Goal: Check status: Check status

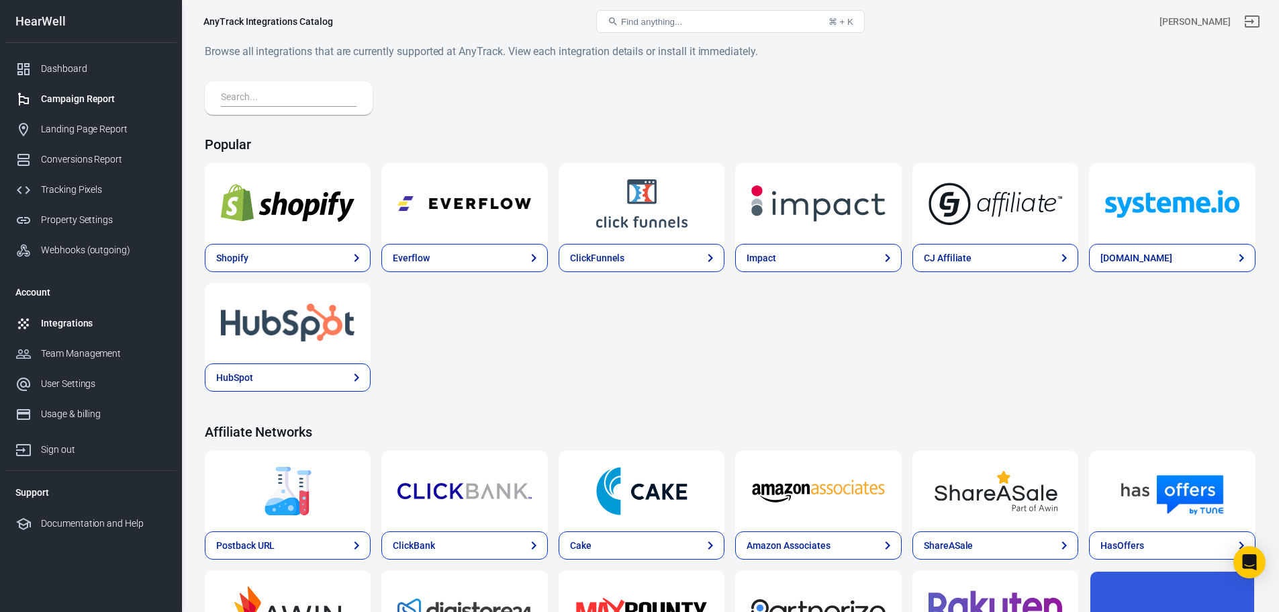
click at [79, 90] on link "Campaign Report" at bounding box center [91, 99] width 172 height 30
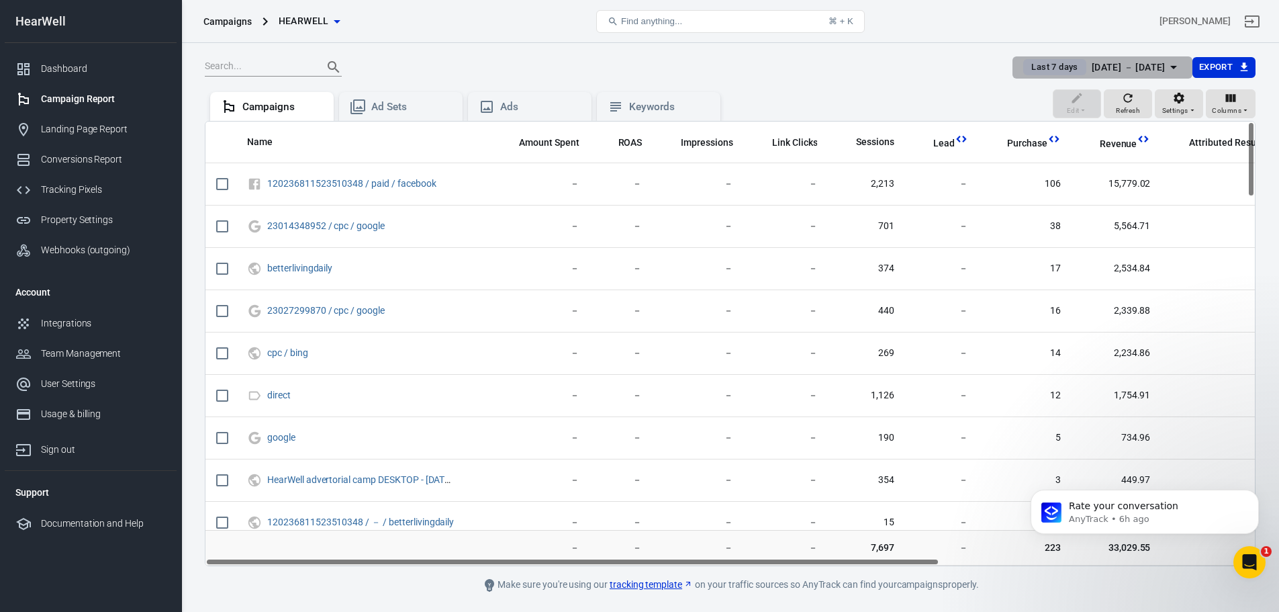
click at [1115, 72] on div "[DATE] － [DATE]" at bounding box center [1128, 67] width 74 height 17
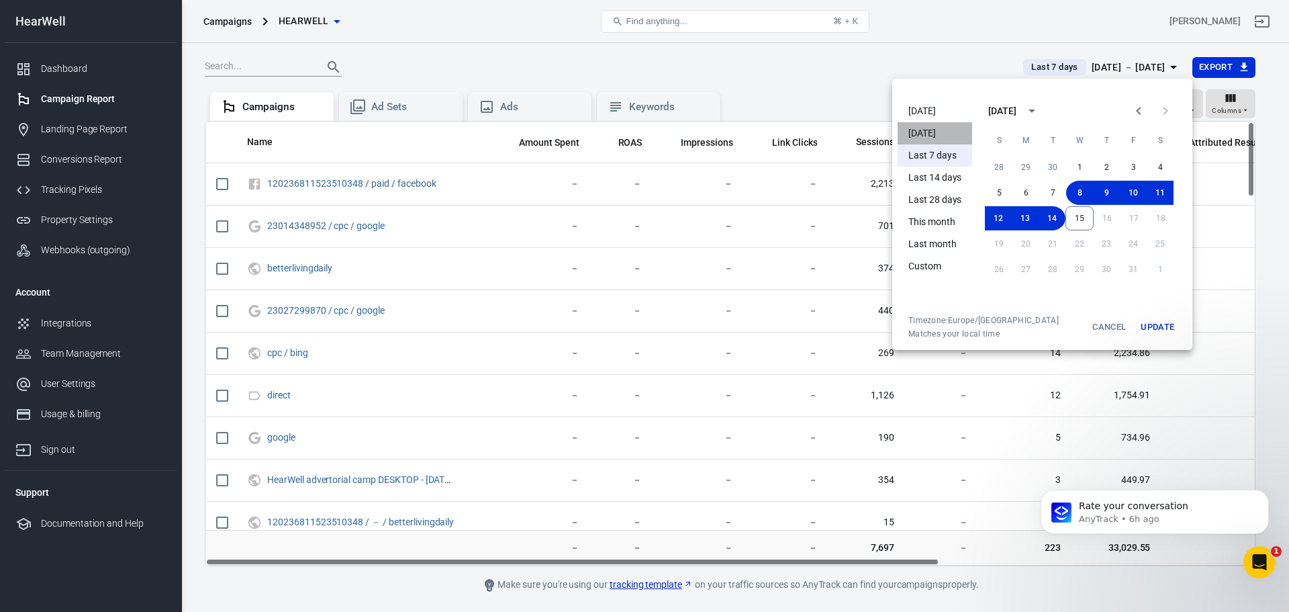
click at [944, 135] on li "[DATE]" at bounding box center [934, 133] width 75 height 22
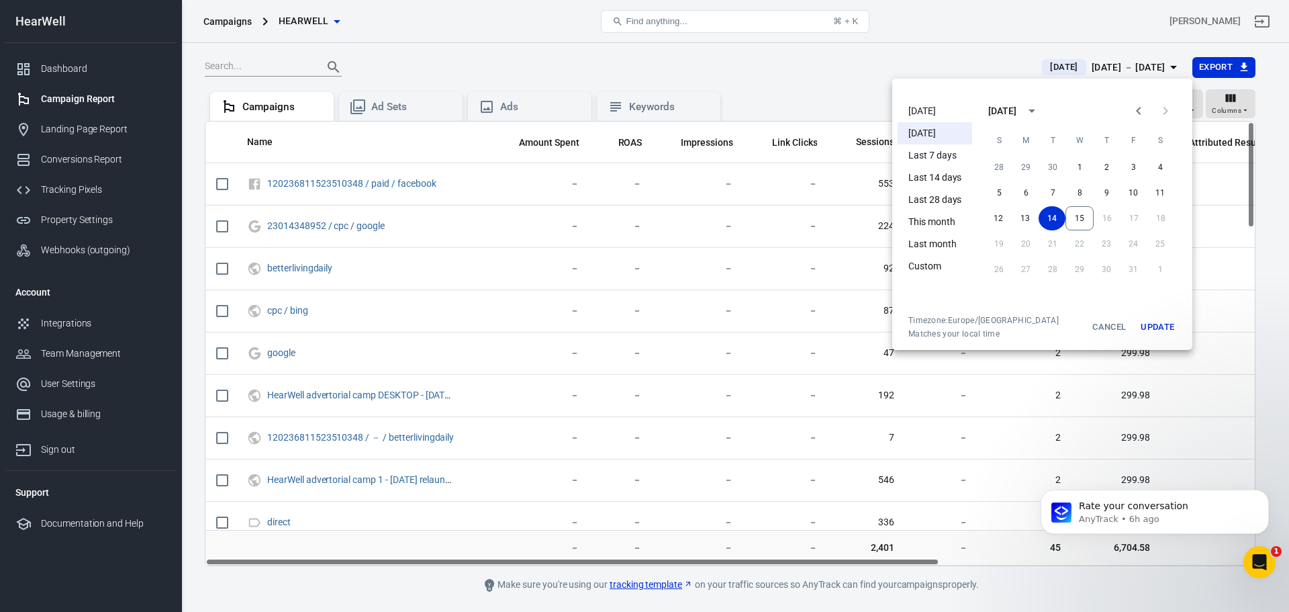
click at [863, 38] on div at bounding box center [644, 306] width 1289 height 612
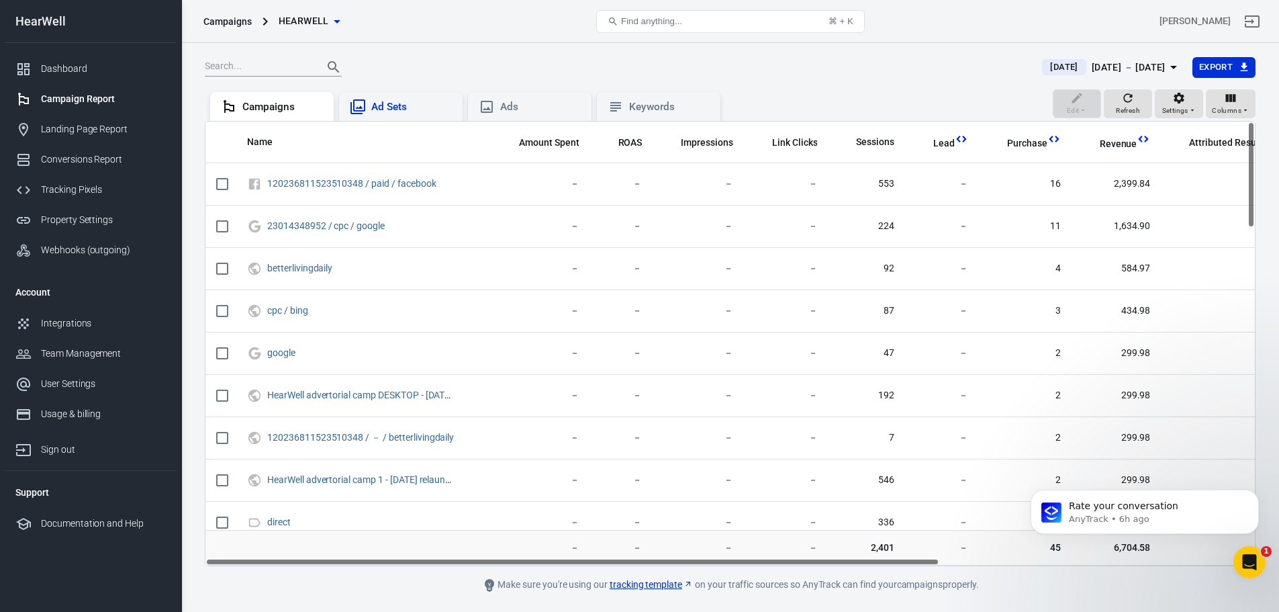
click at [375, 94] on div "Ad Sets" at bounding box center [401, 107] width 124 height 30
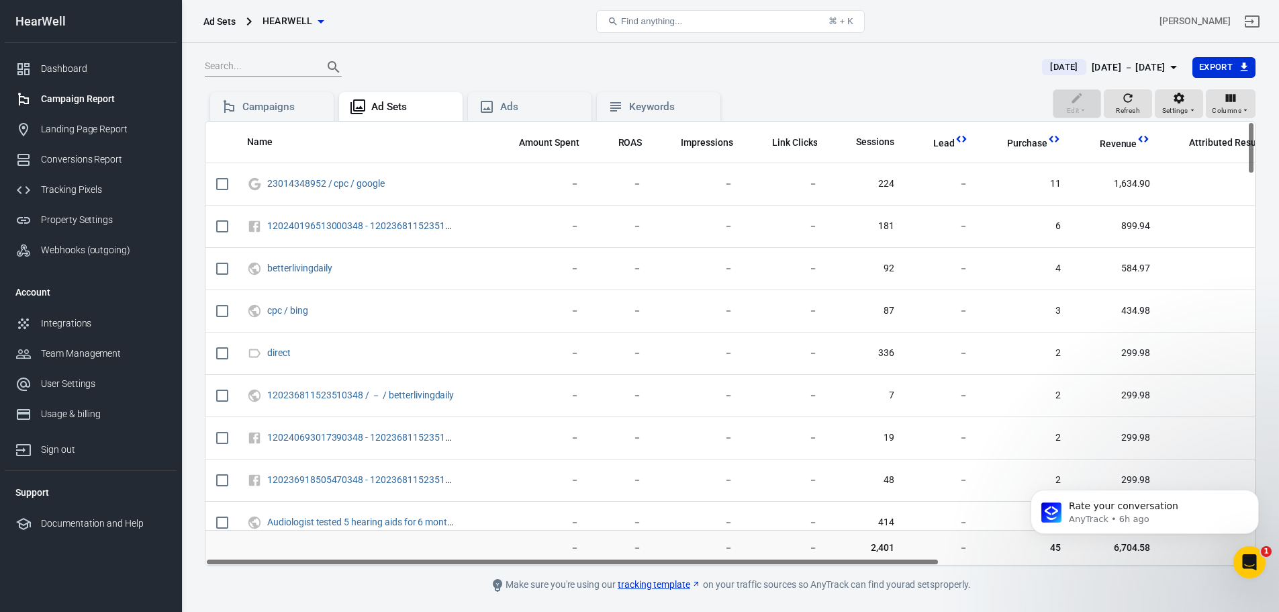
click at [506, 122] on th "Amount Spent" at bounding box center [540, 142] width 99 height 42
click at [268, 89] on main "[DATE] [DATE] － [DATE] Export Edit Refresh Settings Columns Campaigns Ad Sets A…" at bounding box center [730, 324] width 1051 height 536
click at [262, 99] on div "Campaigns" at bounding box center [272, 107] width 124 height 30
